Goal: Navigation & Orientation: Find specific page/section

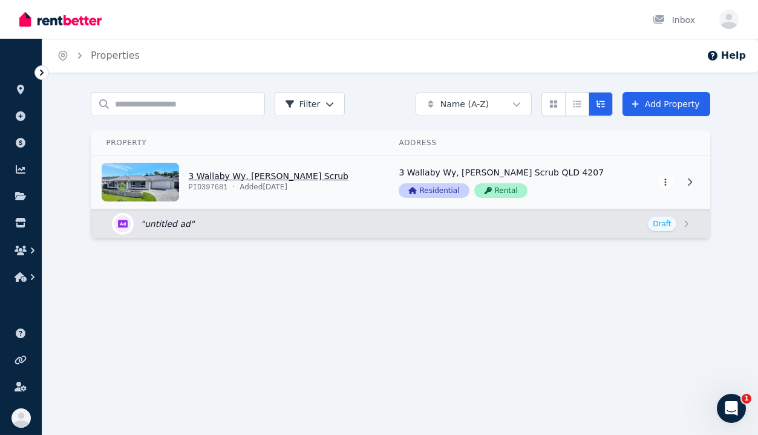
click at [232, 175] on link "View property details" at bounding box center [238, 181] width 293 height 53
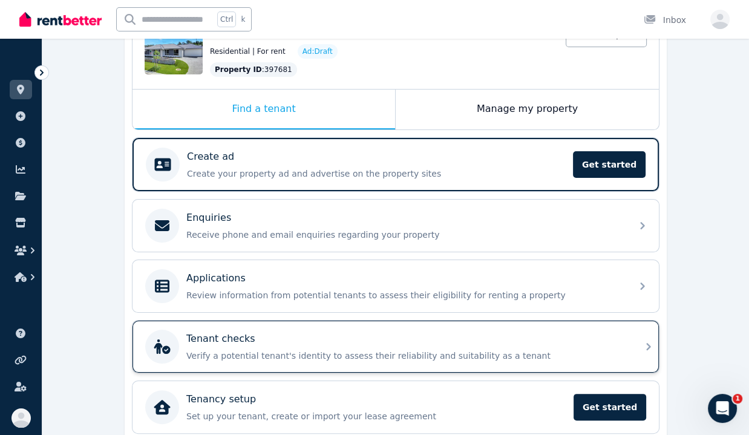
scroll to position [202, 0]
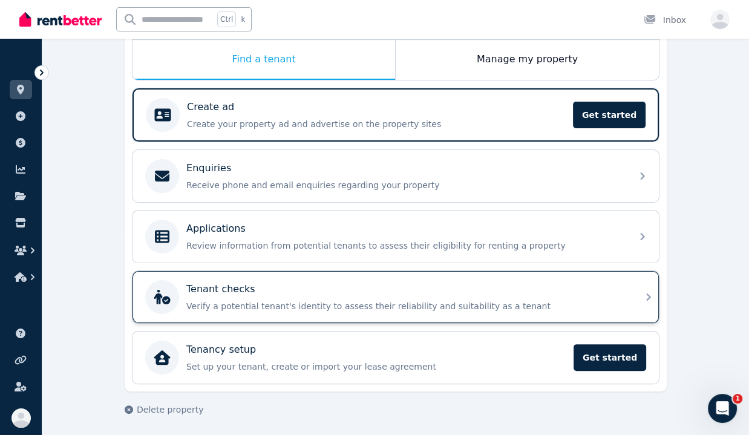
click at [478, 313] on div "Tenant checks Verify a potential tenant's identity to assess their reliability …" at bounding box center [395, 297] width 526 height 52
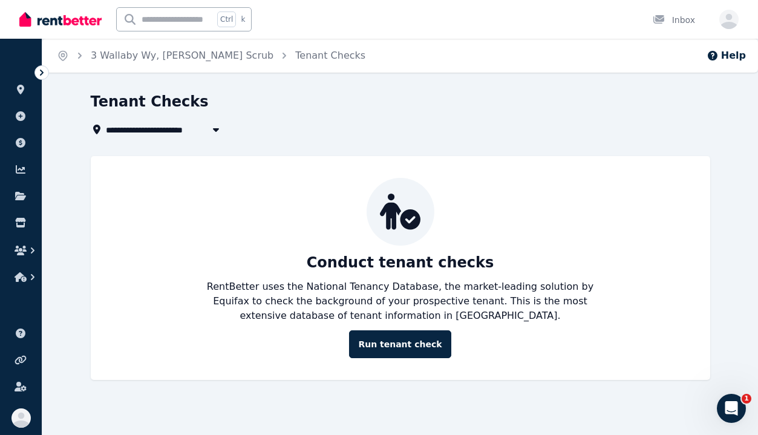
click at [37, 71] on icon at bounding box center [42, 73] width 12 height 12
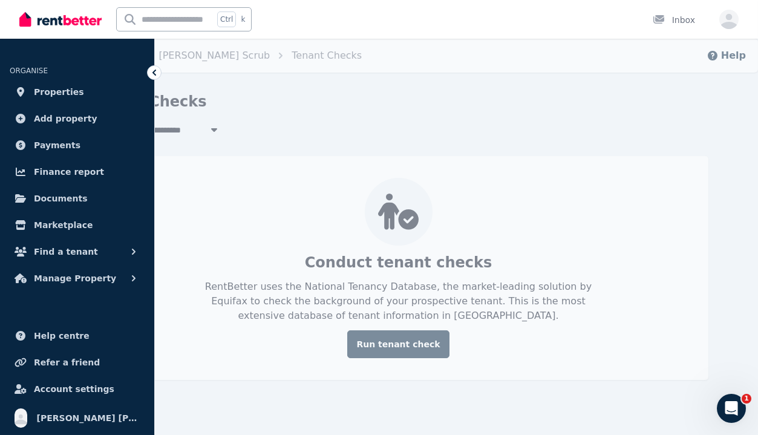
click at [154, 72] on icon at bounding box center [154, 73] width 12 height 12
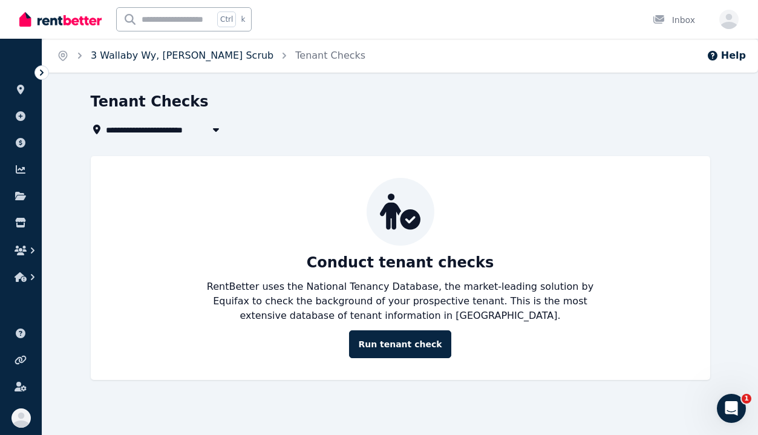
click at [188, 57] on link "3 Wallaby Wy, [PERSON_NAME] Scrub" at bounding box center [182, 55] width 183 height 11
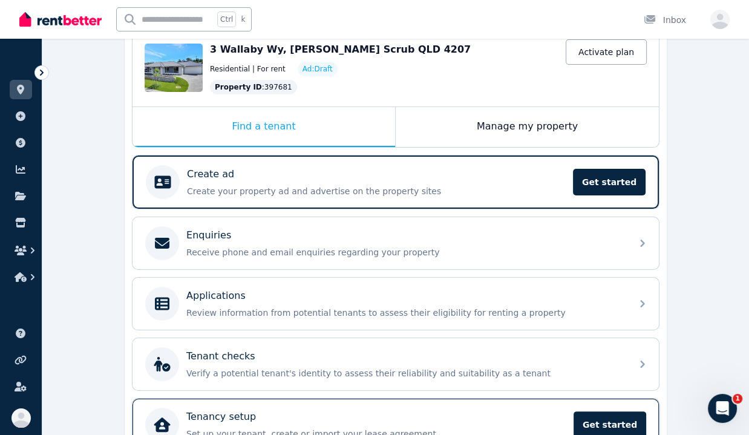
scroll to position [135, 0]
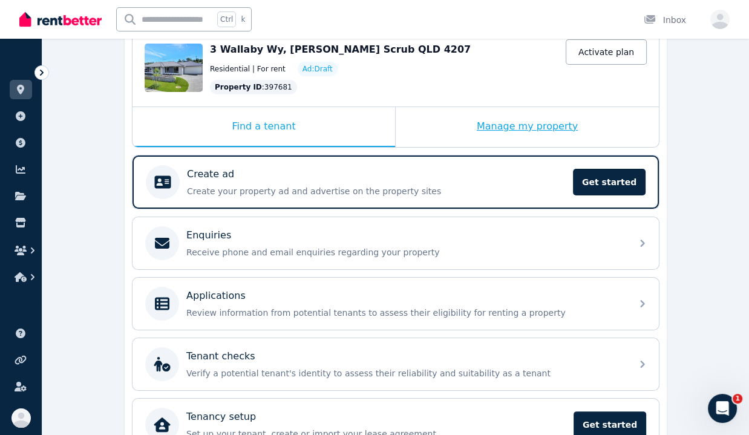
click at [457, 124] on div "Manage my property" at bounding box center [527, 127] width 263 height 40
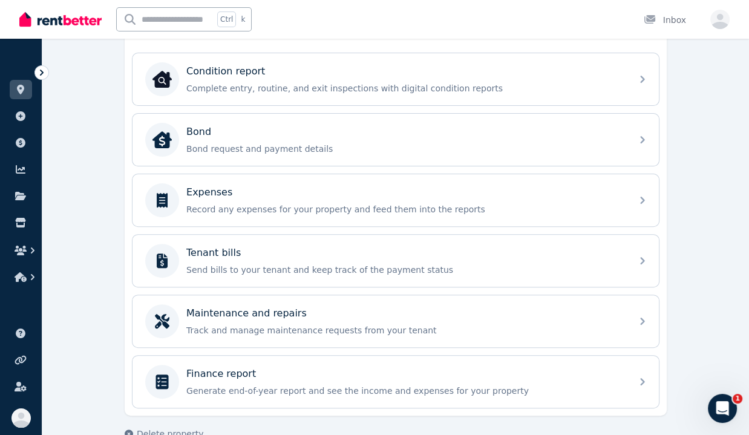
scroll to position [371, 0]
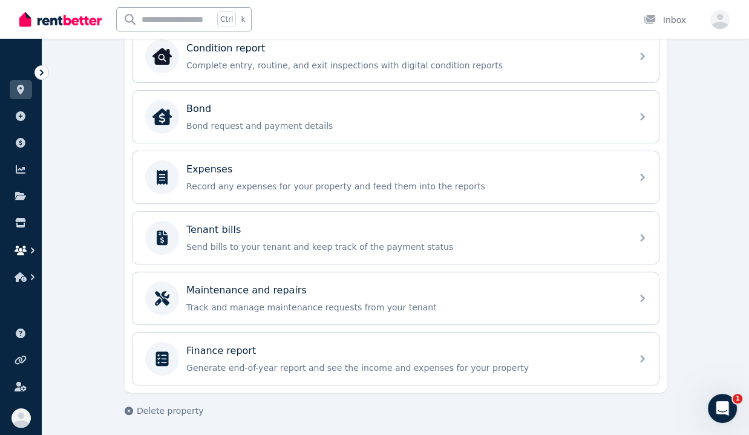
click at [21, 249] on icon "button" at bounding box center [21, 251] width 12 height 10
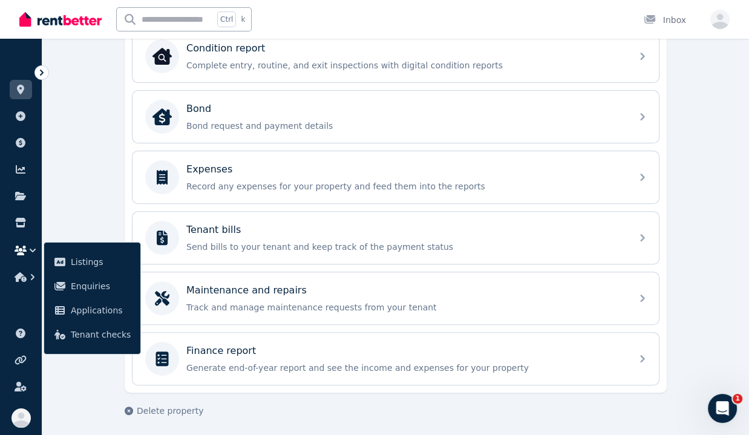
click at [82, 201] on div "**********" at bounding box center [395, 80] width 706 height 718
click at [79, 199] on div "**********" at bounding box center [395, 80] width 706 height 718
click at [719, 402] on icon "Open Intercom Messenger" at bounding box center [722, 409] width 20 height 20
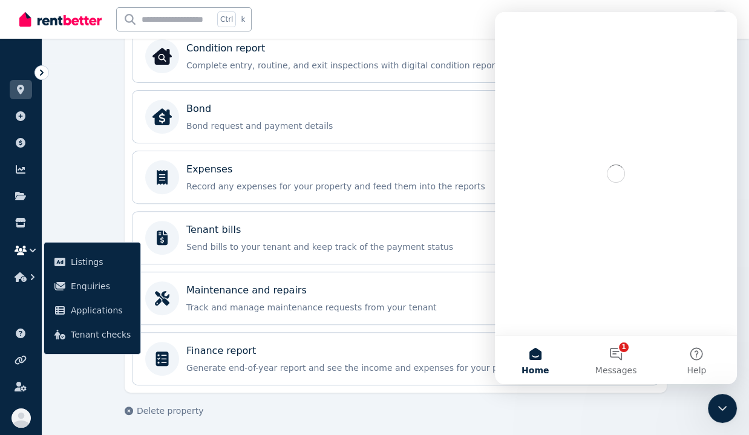
scroll to position [0, 0]
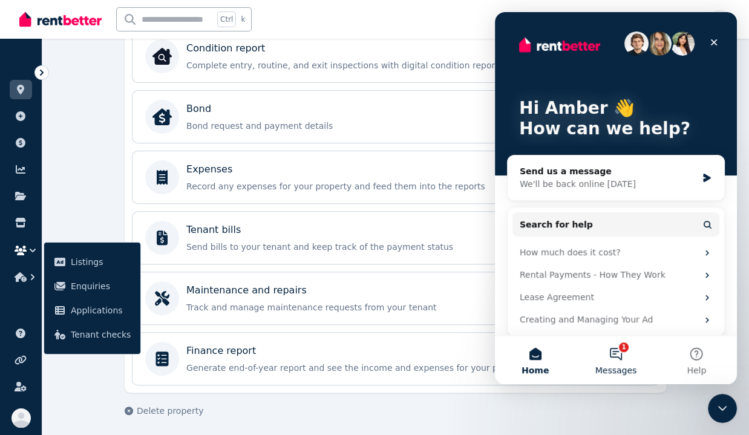
click at [619, 360] on button "1 Messages" at bounding box center [615, 360] width 80 height 48
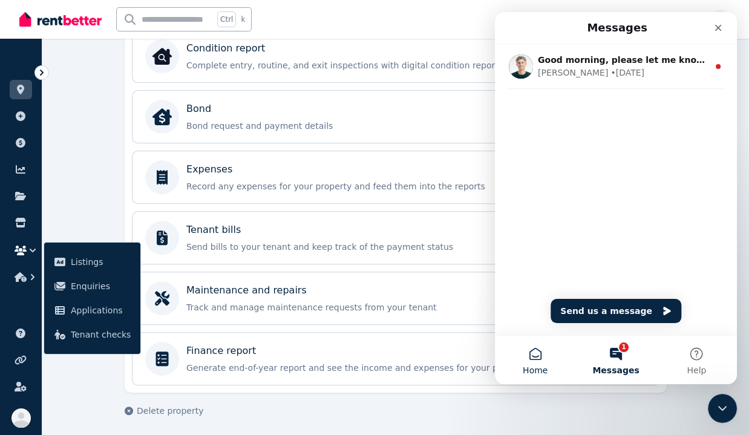
click at [535, 361] on button "Home" at bounding box center [535, 360] width 80 height 48
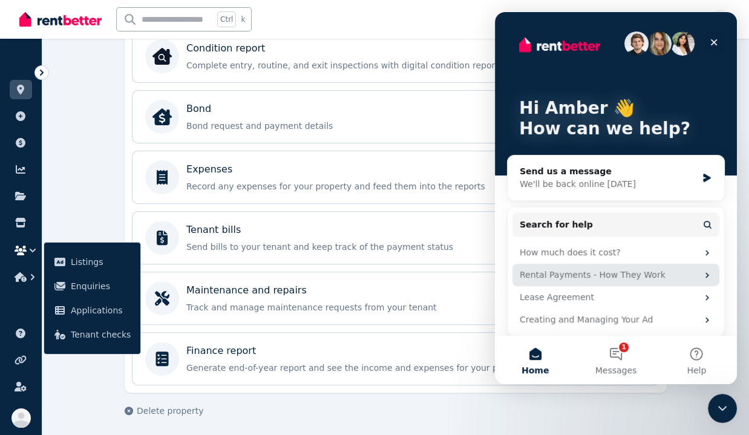
scroll to position [6, 0]
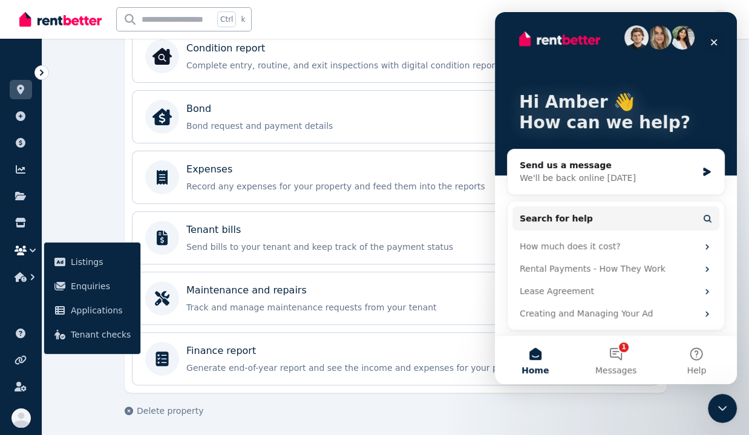
click at [94, 194] on div "**********" at bounding box center [395, 80] width 706 height 718
click at [715, 46] on icon "Close" at bounding box center [714, 42] width 10 height 10
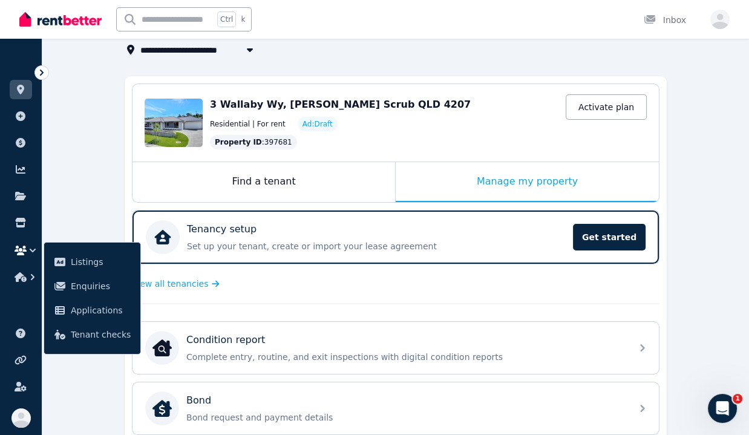
scroll to position [79, 0]
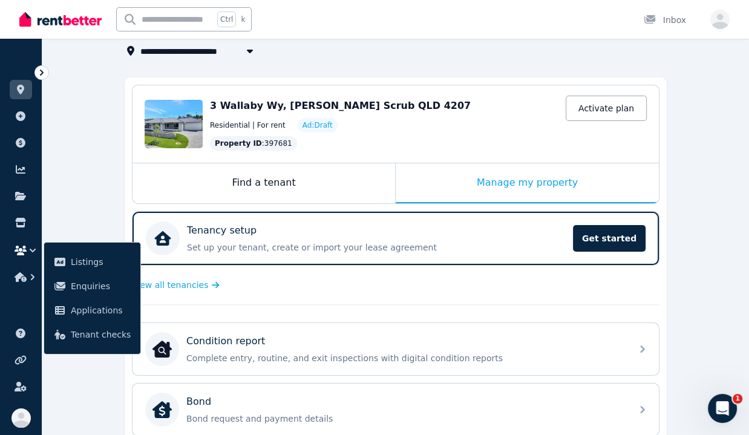
click at [516, 142] on div "Property ID : 397681 Activate plan" at bounding box center [428, 143] width 437 height 15
